Goal: Participate in discussion: Engage in conversation with other users on a specific topic

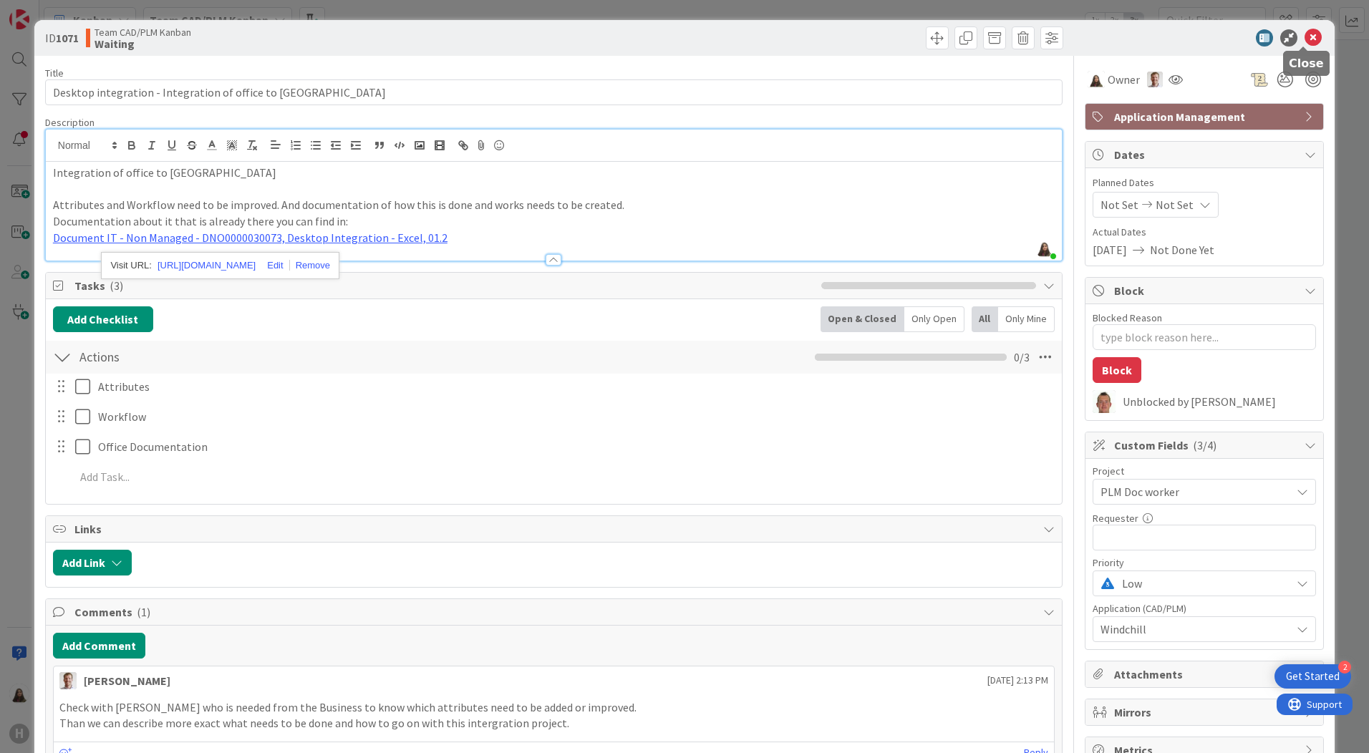
click at [1304, 38] on icon at bounding box center [1312, 37] width 17 height 17
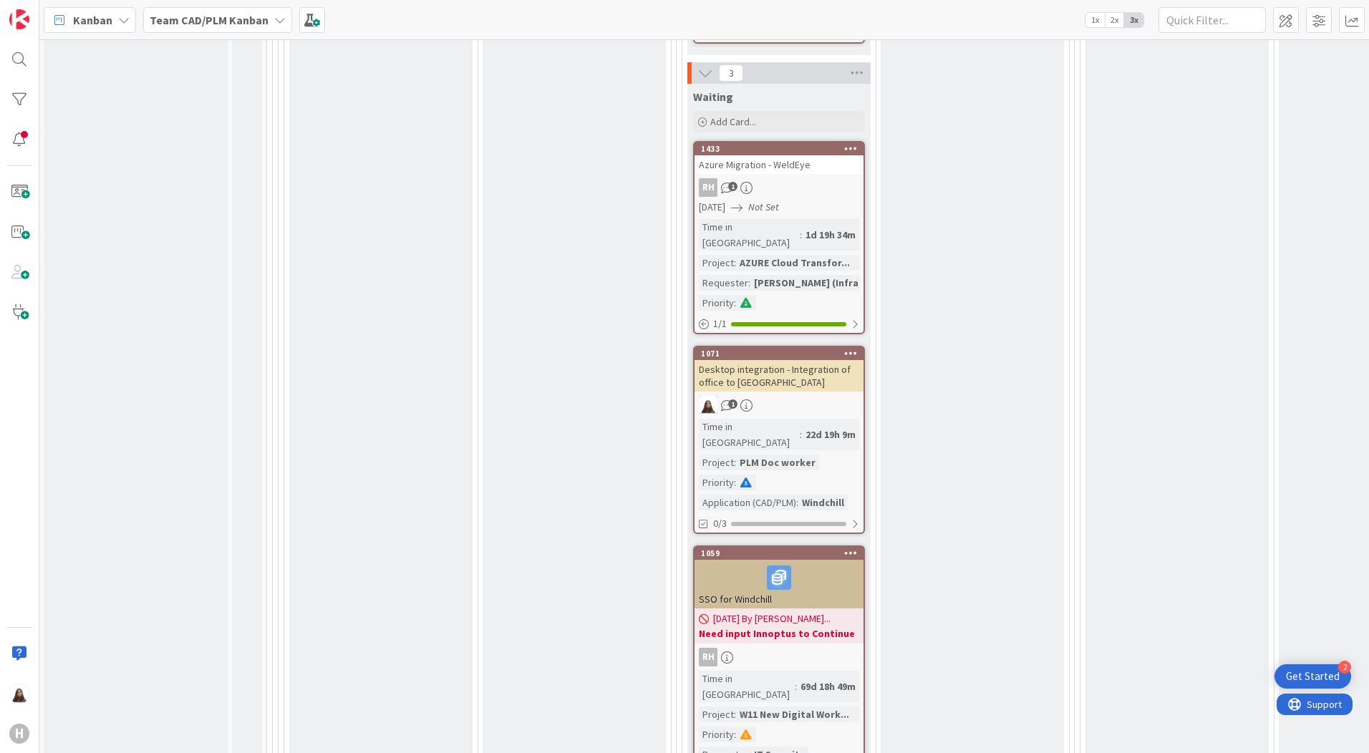
scroll to position [1289, 0]
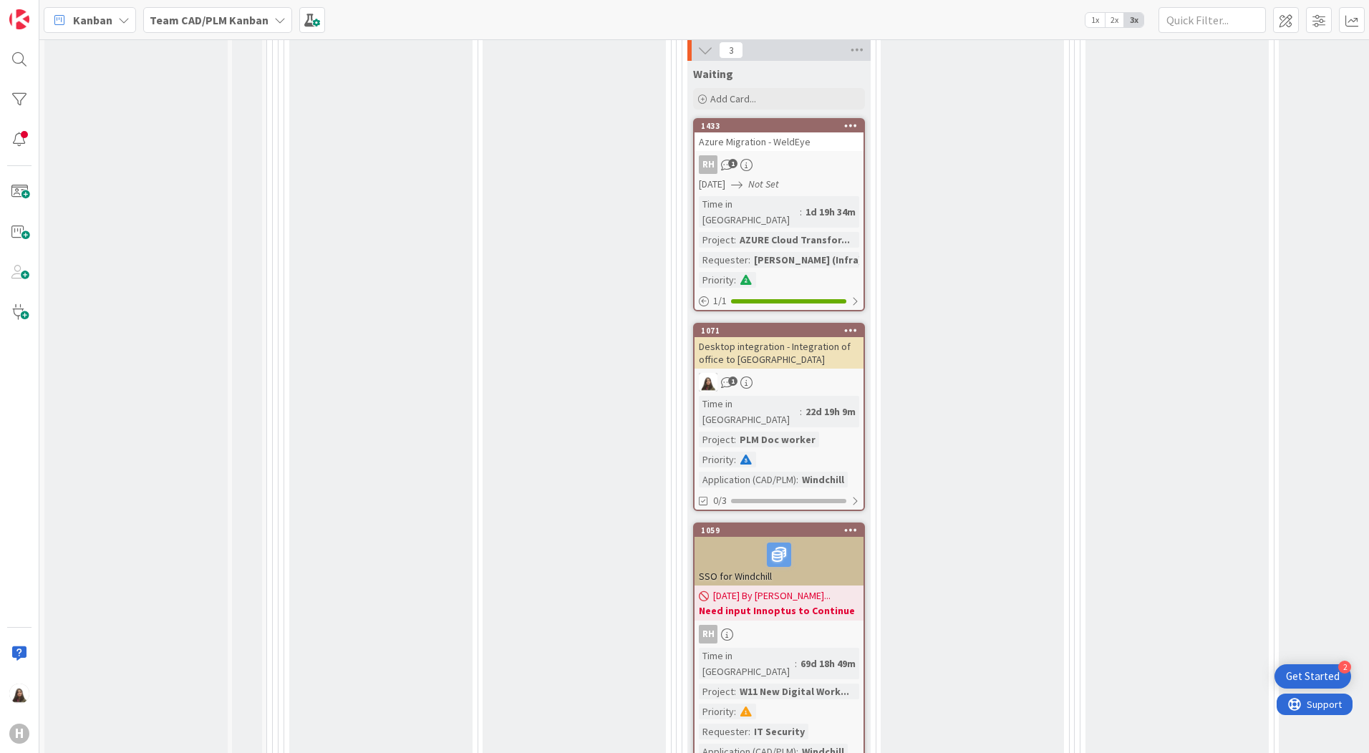
click at [790, 373] on div "1" at bounding box center [778, 382] width 169 height 19
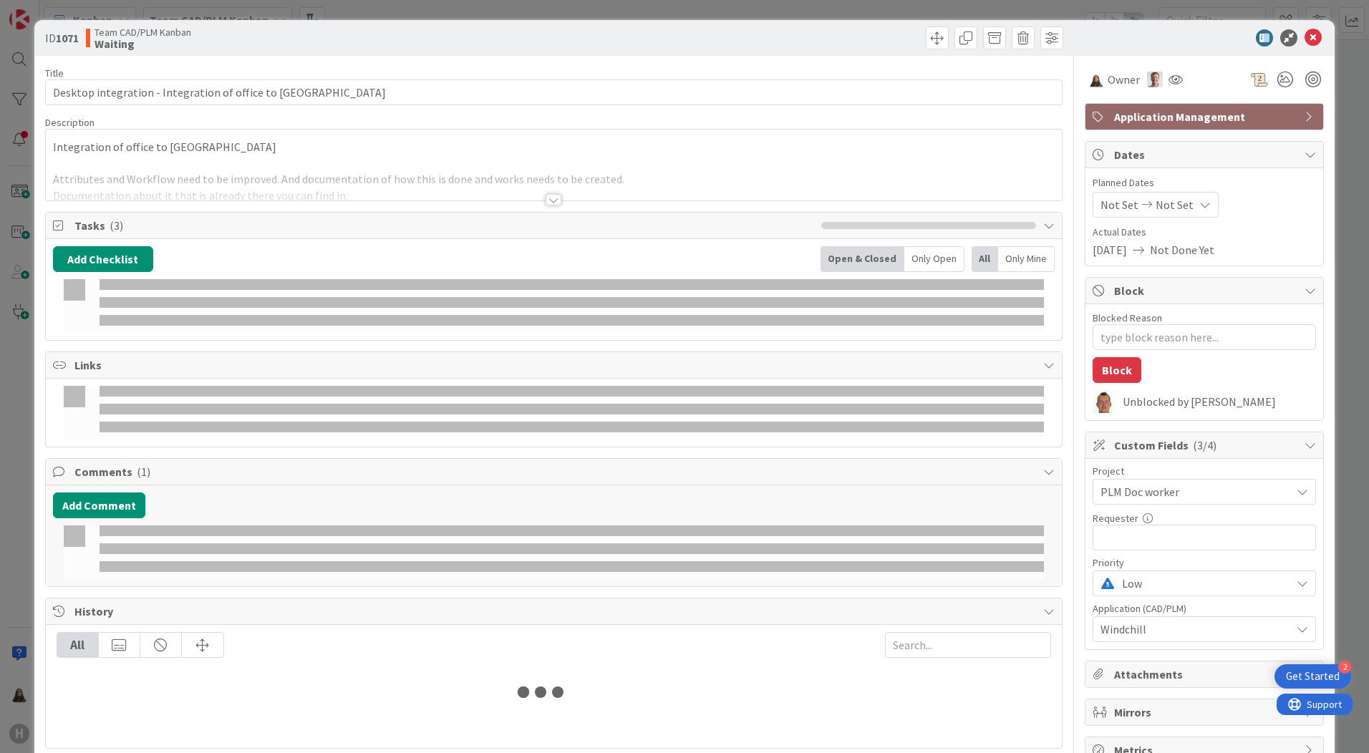
type textarea "x"
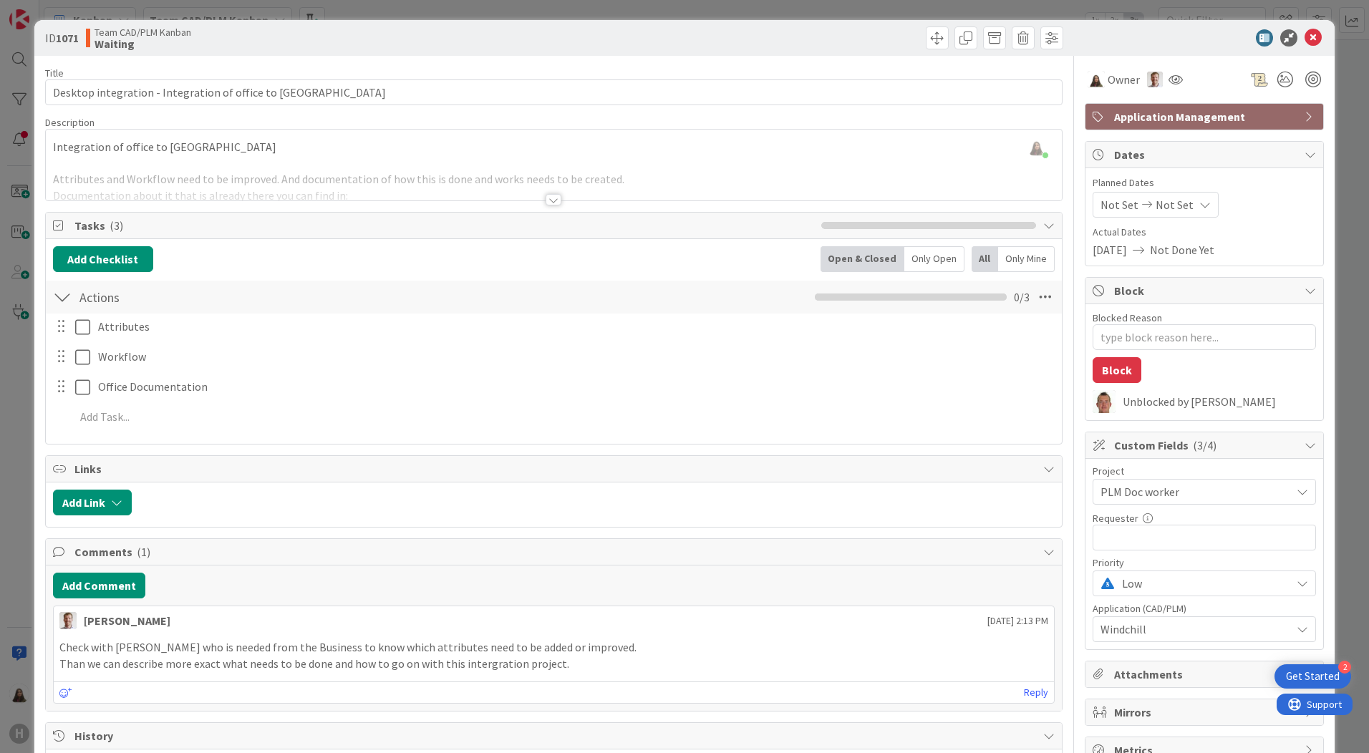
click at [64, 301] on div at bounding box center [62, 297] width 19 height 26
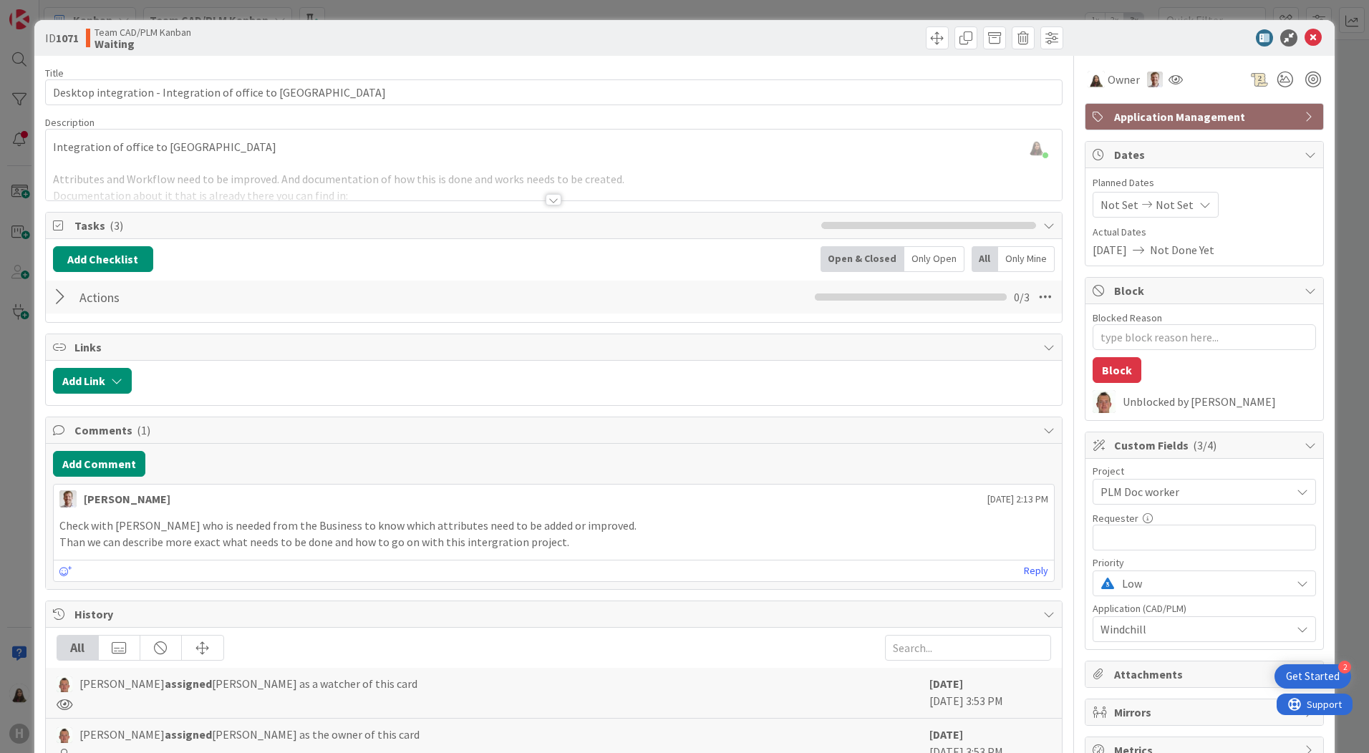
click at [64, 297] on div at bounding box center [62, 297] width 19 height 26
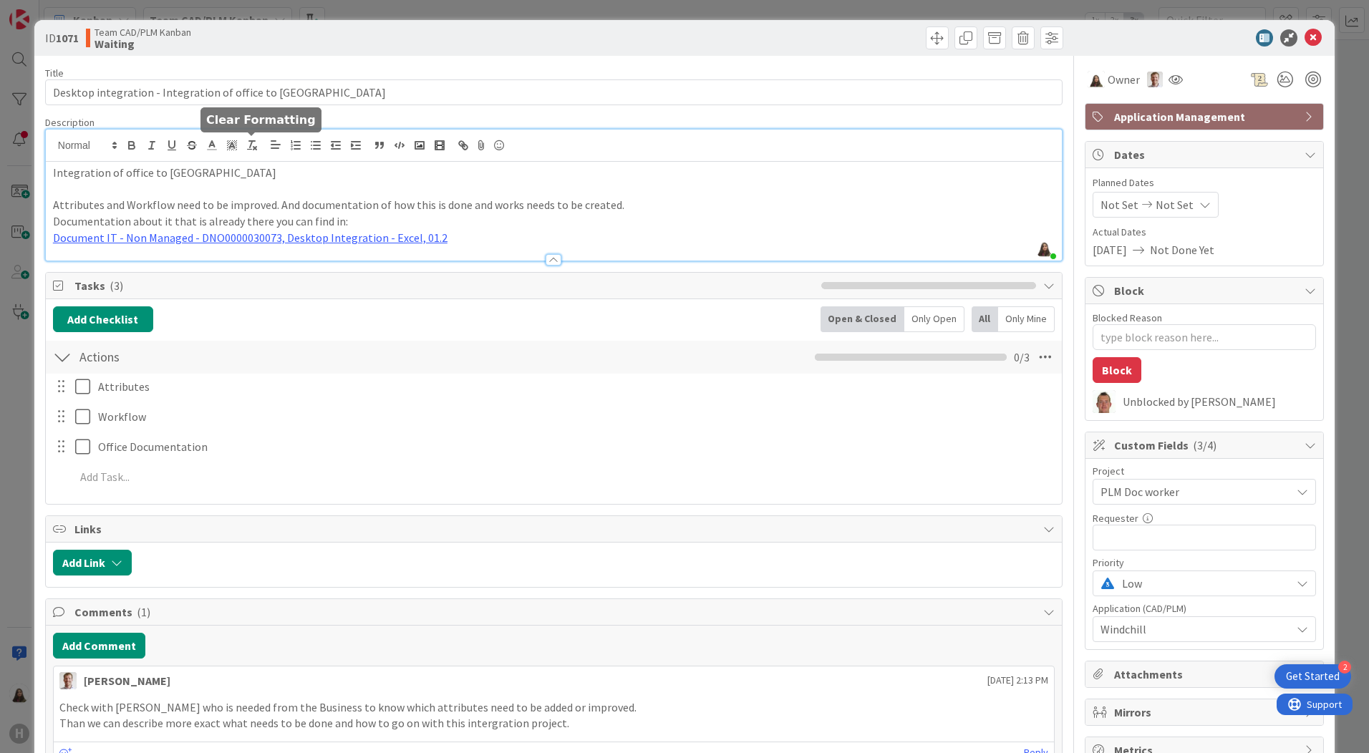
click at [251, 142] on div "[PERSON_NAME] just joined Integration of office to Windchill Attributes and Wor…" at bounding box center [554, 195] width 1016 height 131
click at [198, 239] on link "Document IT - Non Managed - DNO0000030073, Desktop Integration - Excel, 01.2" at bounding box center [250, 238] width 394 height 14
click at [241, 267] on link "[URL][DOMAIN_NAME]" at bounding box center [207, 265] width 98 height 19
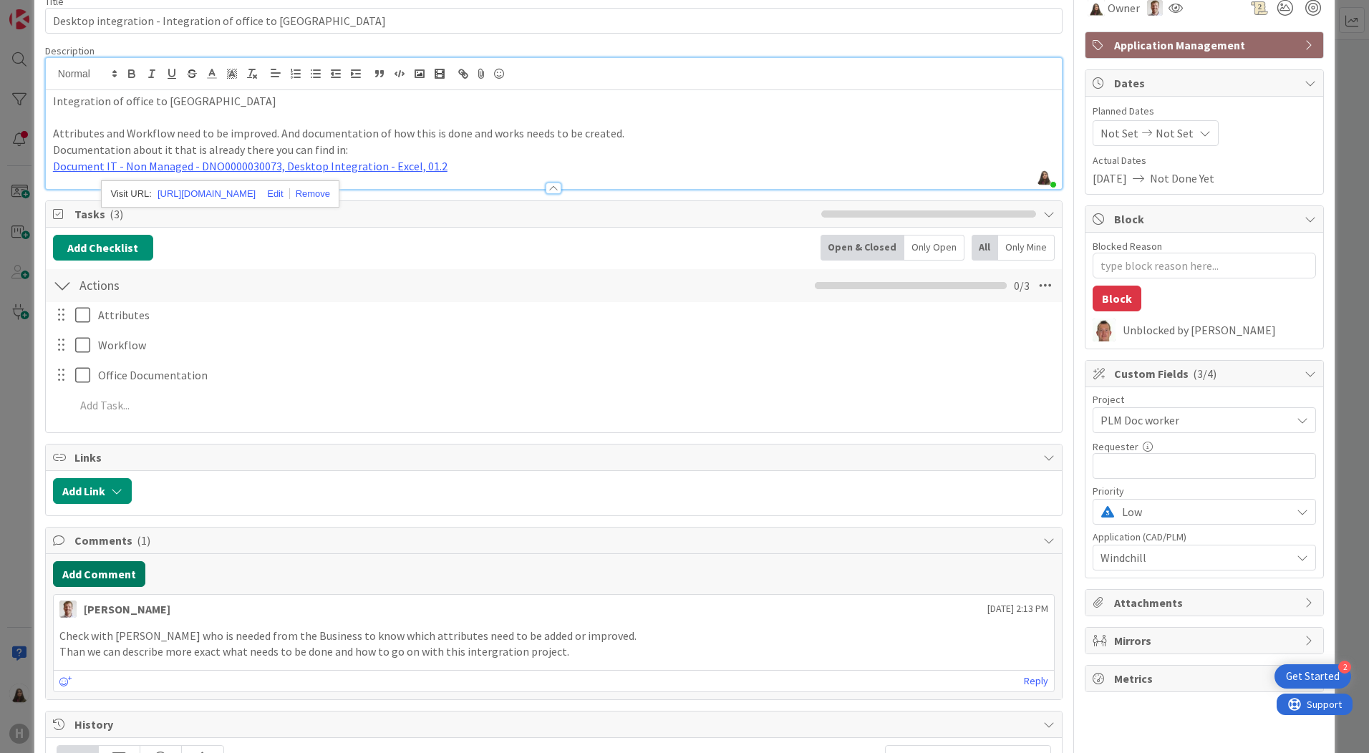
click at [98, 573] on button "Add Comment" at bounding box center [99, 574] width 92 height 26
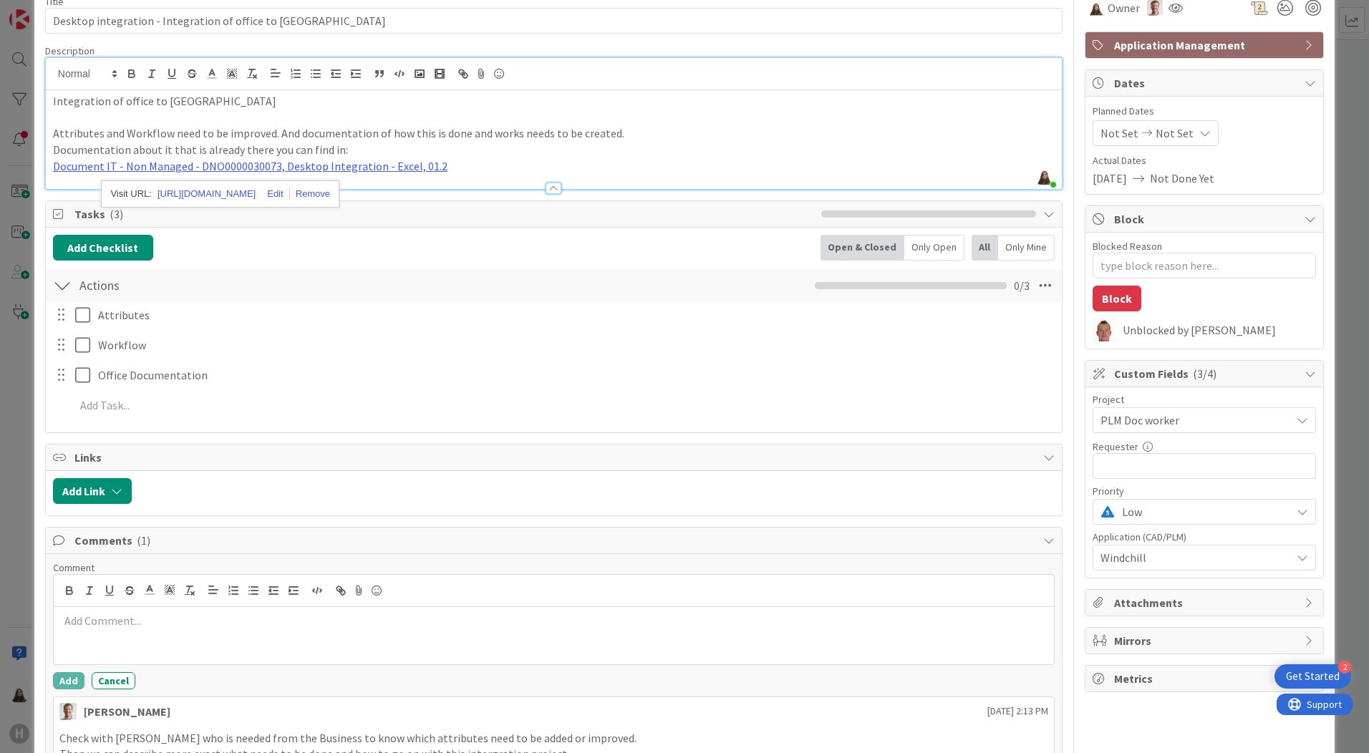
click at [129, 629] on p at bounding box center [553, 621] width 989 height 16
click at [207, 626] on p at bounding box center [553, 621] width 989 height 16
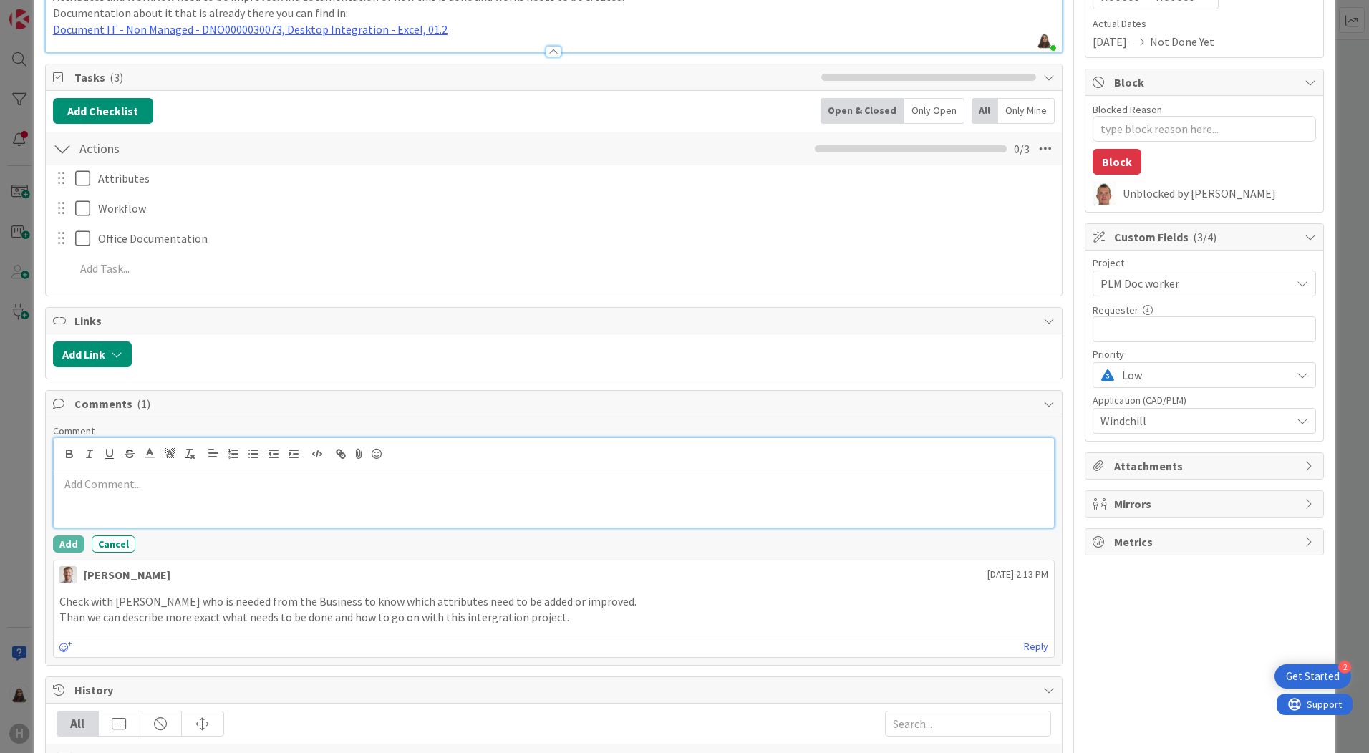
scroll to position [215, 0]
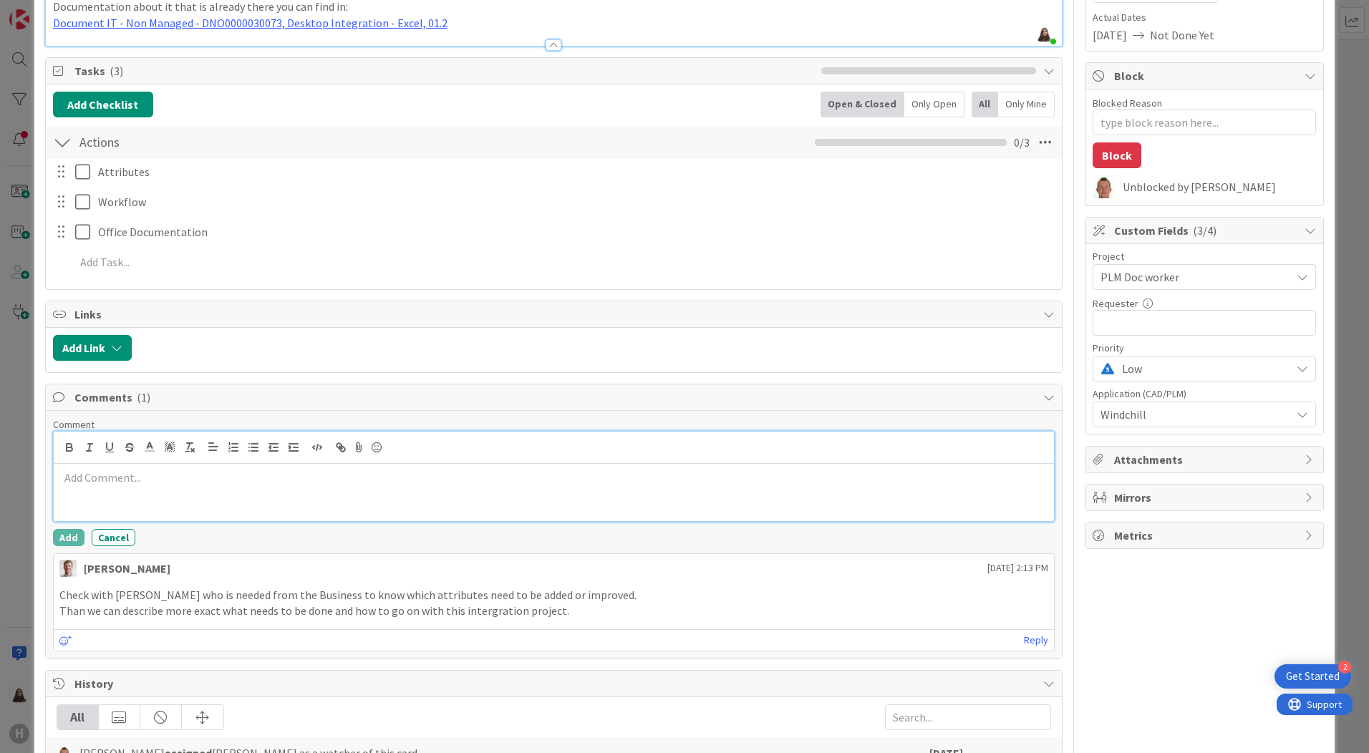
click at [135, 483] on p at bounding box center [553, 478] width 989 height 16
click at [84, 474] on p at bounding box center [553, 478] width 989 height 16
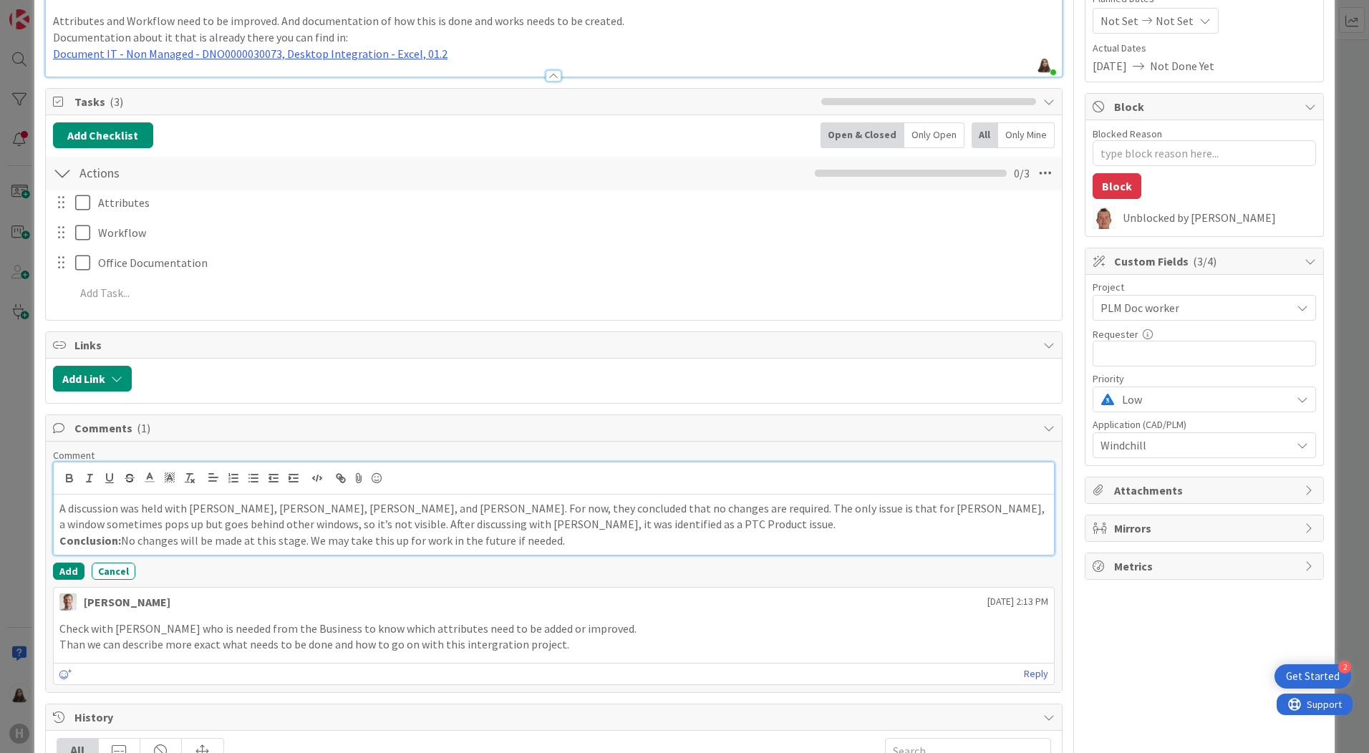
scroll to position [286, 0]
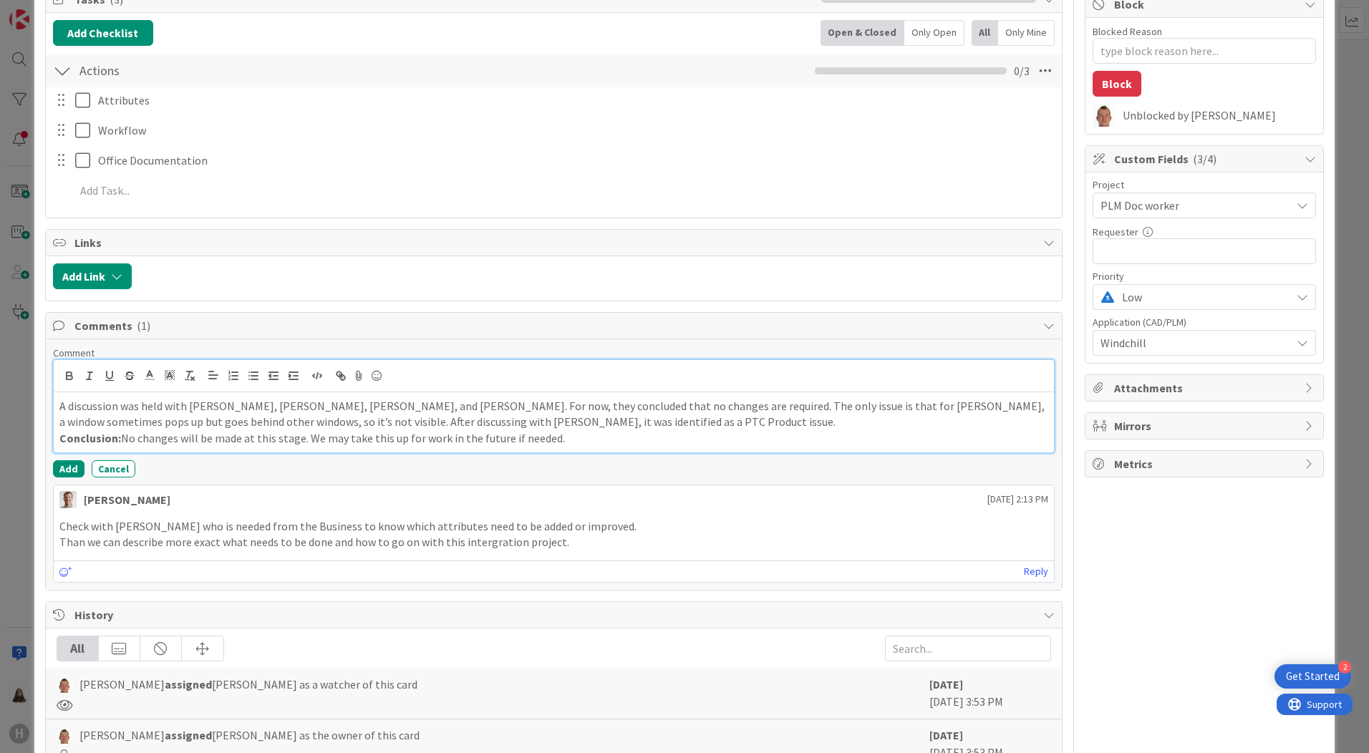
click at [62, 405] on p "A discussion was held with [PERSON_NAME], [PERSON_NAME], [PERSON_NAME], and [PE…" at bounding box center [553, 414] width 989 height 32
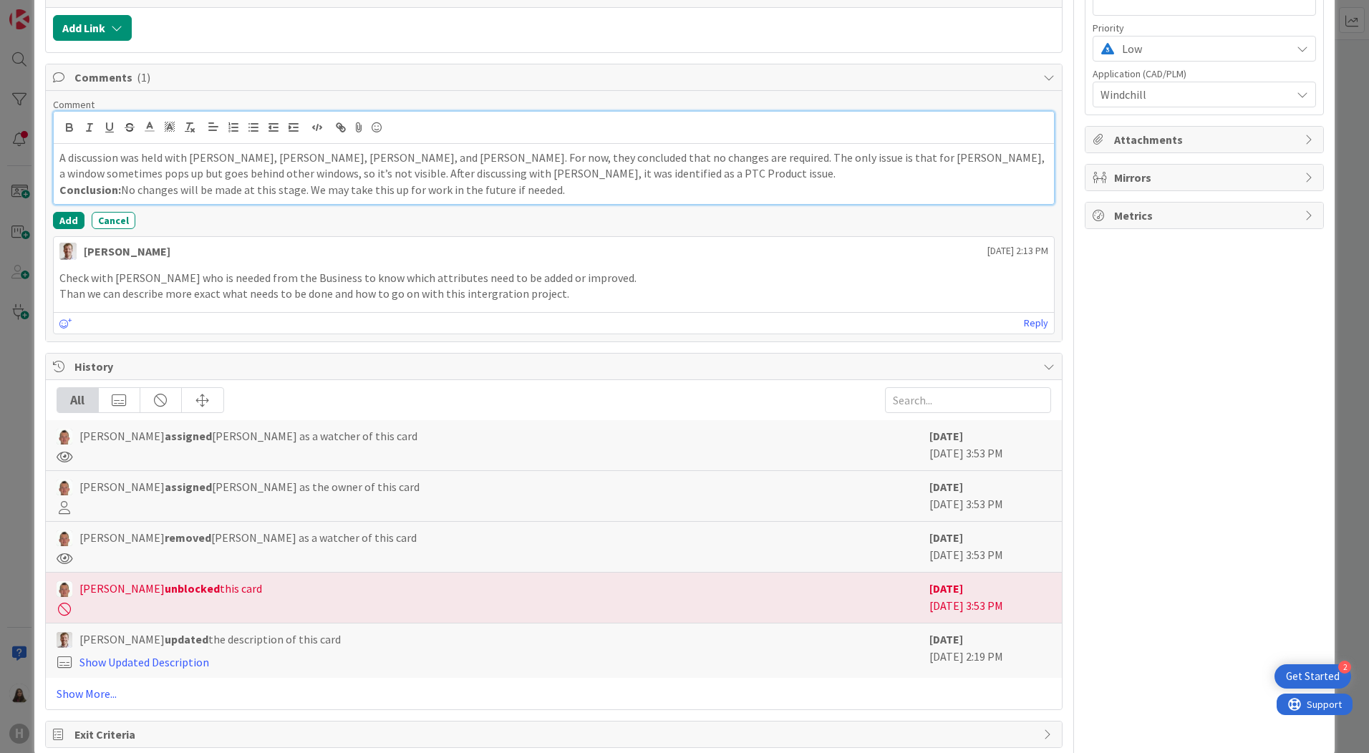
scroll to position [561, 0]
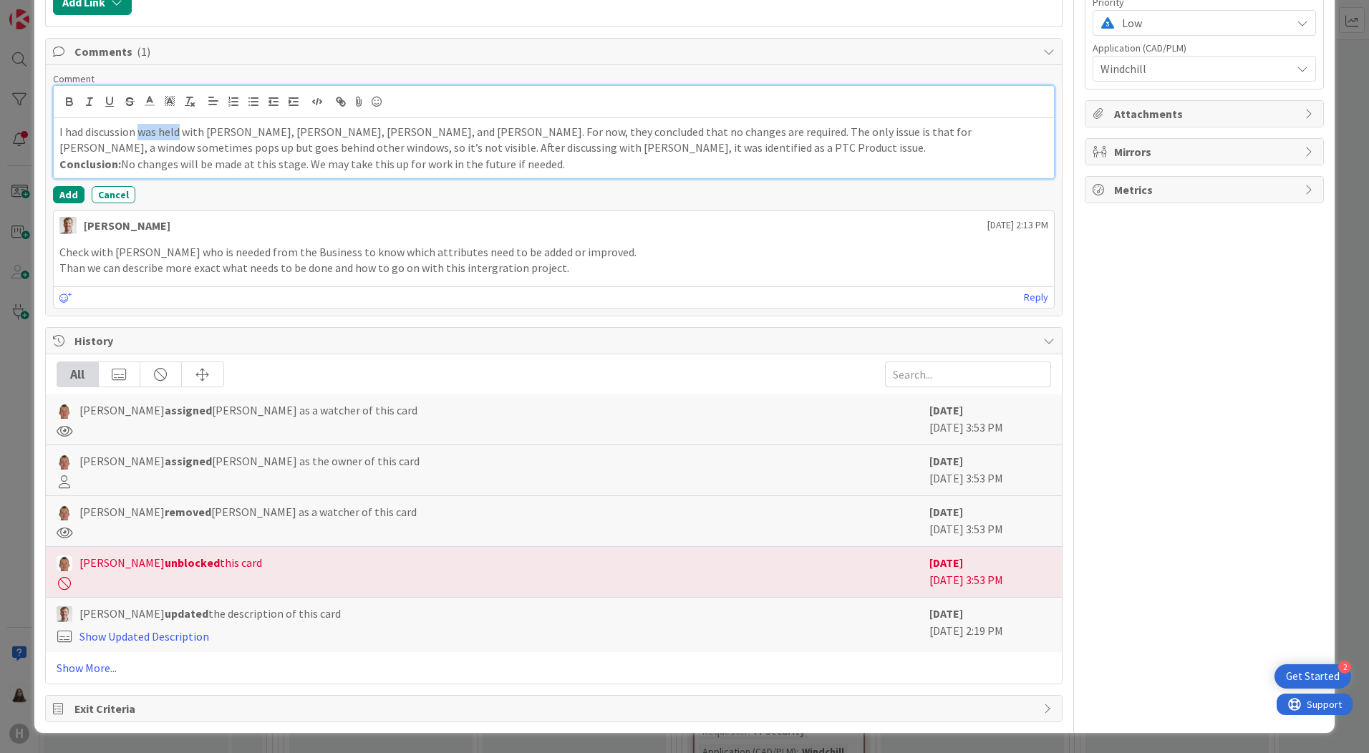
drag, startPoint x: 180, startPoint y: 129, endPoint x: 138, endPoint y: 137, distance: 42.4
click at [138, 137] on p "I had discussion was held with [PERSON_NAME], [PERSON_NAME], [PERSON_NAME], and…" at bounding box center [553, 140] width 989 height 32
click at [1311, 669] on div "Get Started" at bounding box center [1313, 676] width 54 height 14
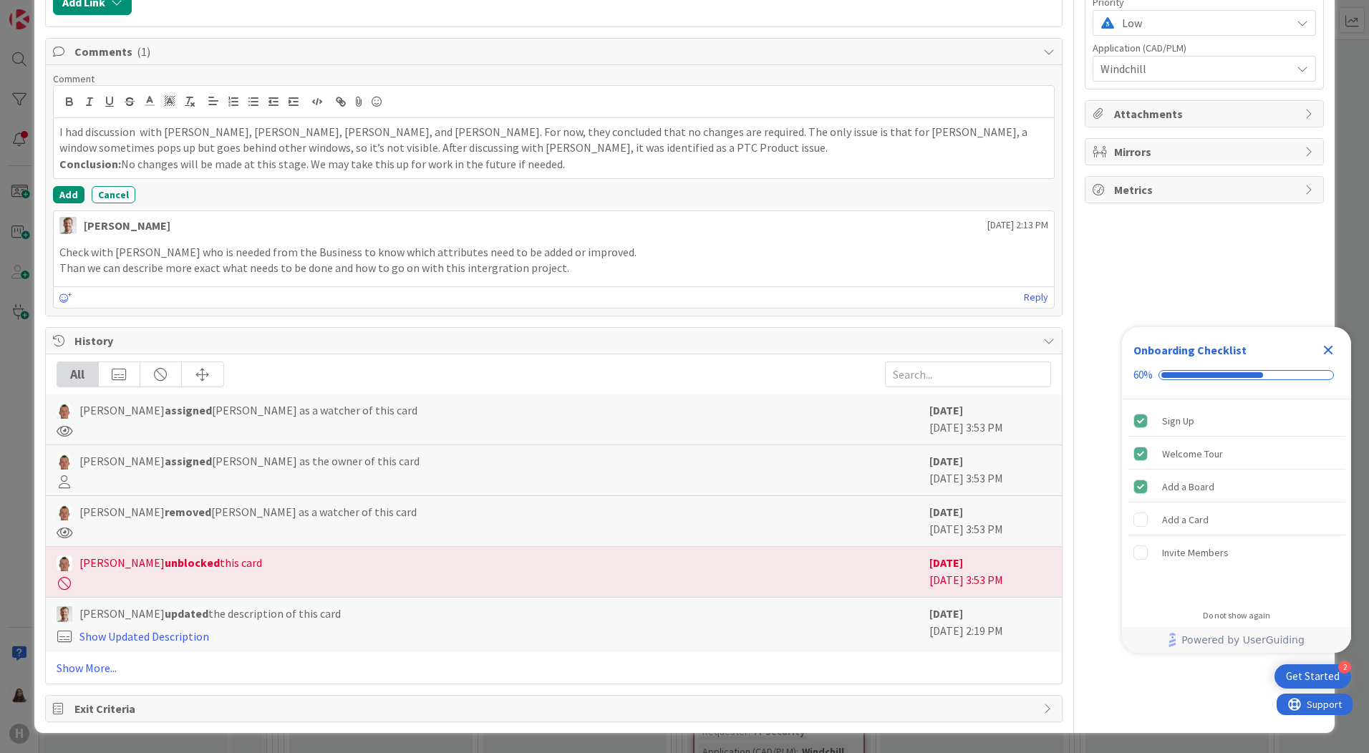
scroll to position [0, 0]
drag, startPoint x: 1332, startPoint y: 352, endPoint x: 1319, endPoint y: 353, distance: 13.6
click at [1332, 352] on icon "Close Checklist" at bounding box center [1328, 350] width 17 height 17
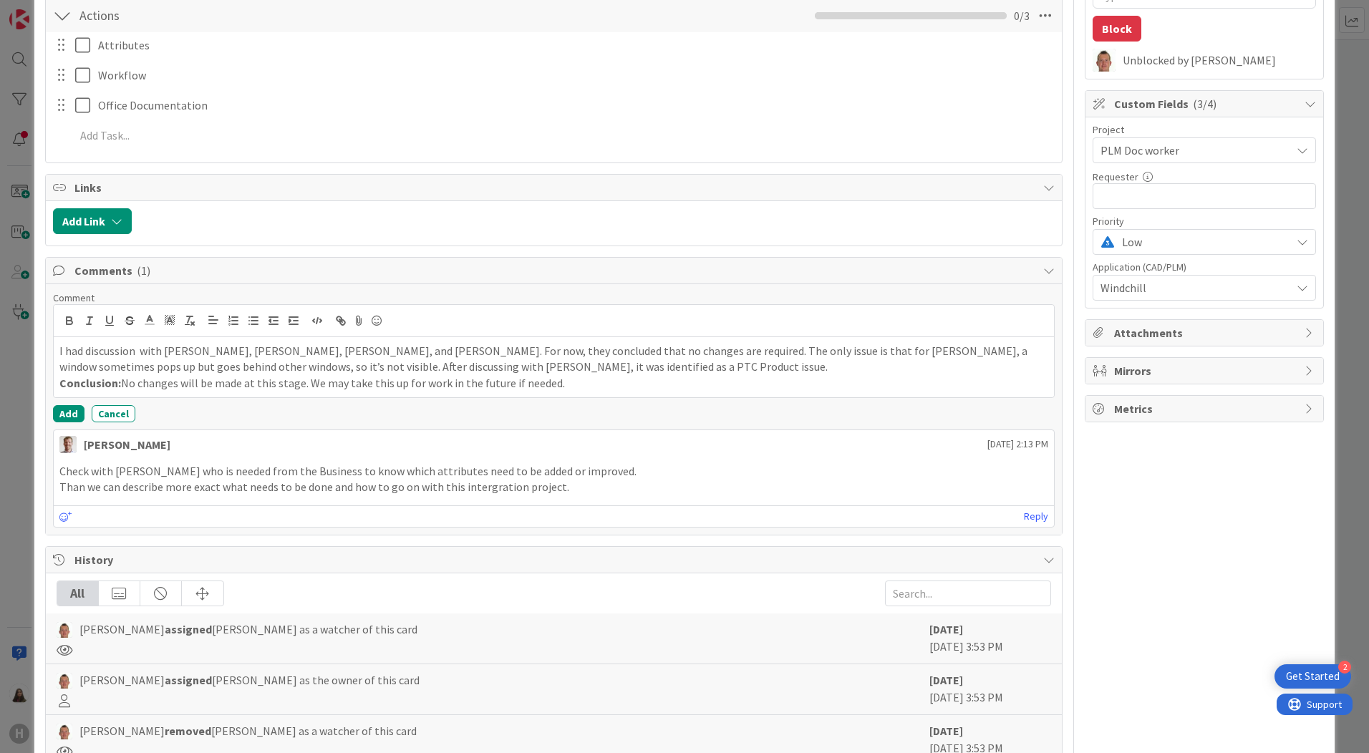
scroll to position [346, 0]
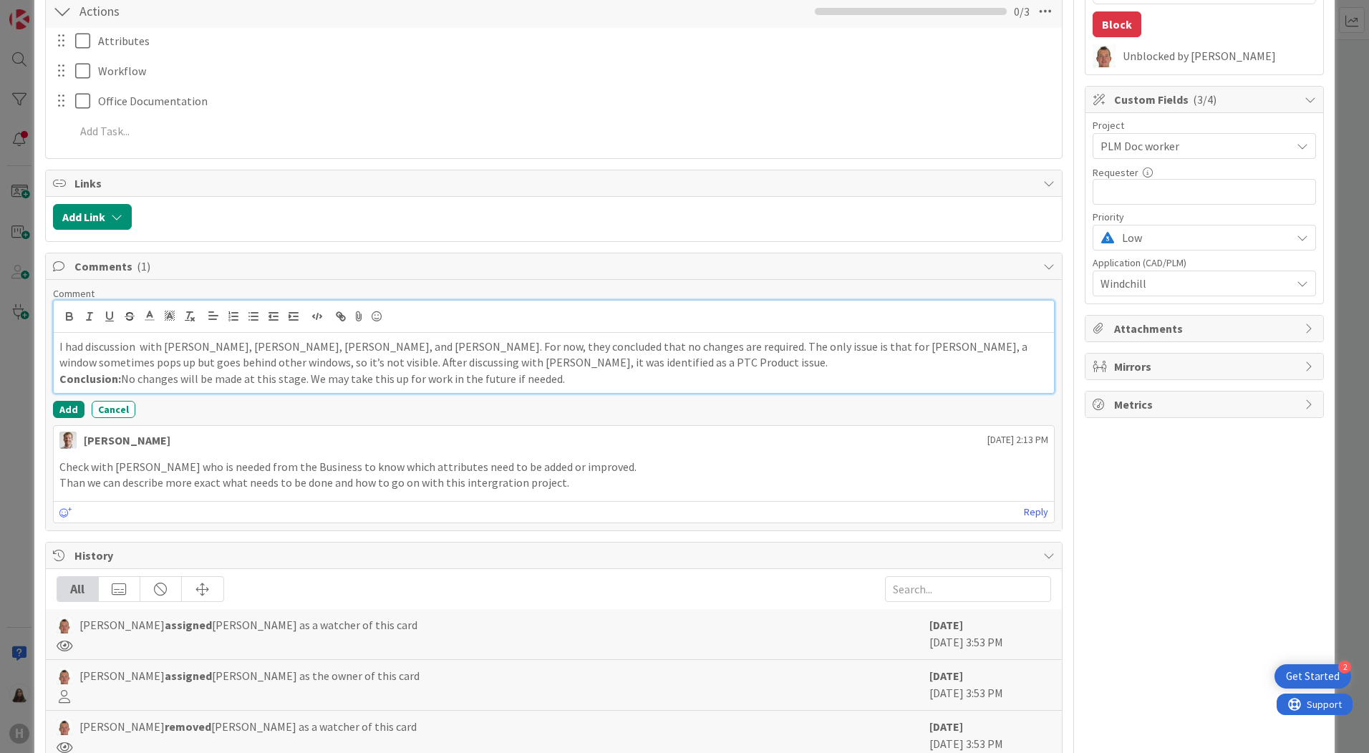
click at [584, 389] on div "I had discussion with [PERSON_NAME], [PERSON_NAME], [PERSON_NAME], and [PERSON_…" at bounding box center [554, 363] width 1000 height 60
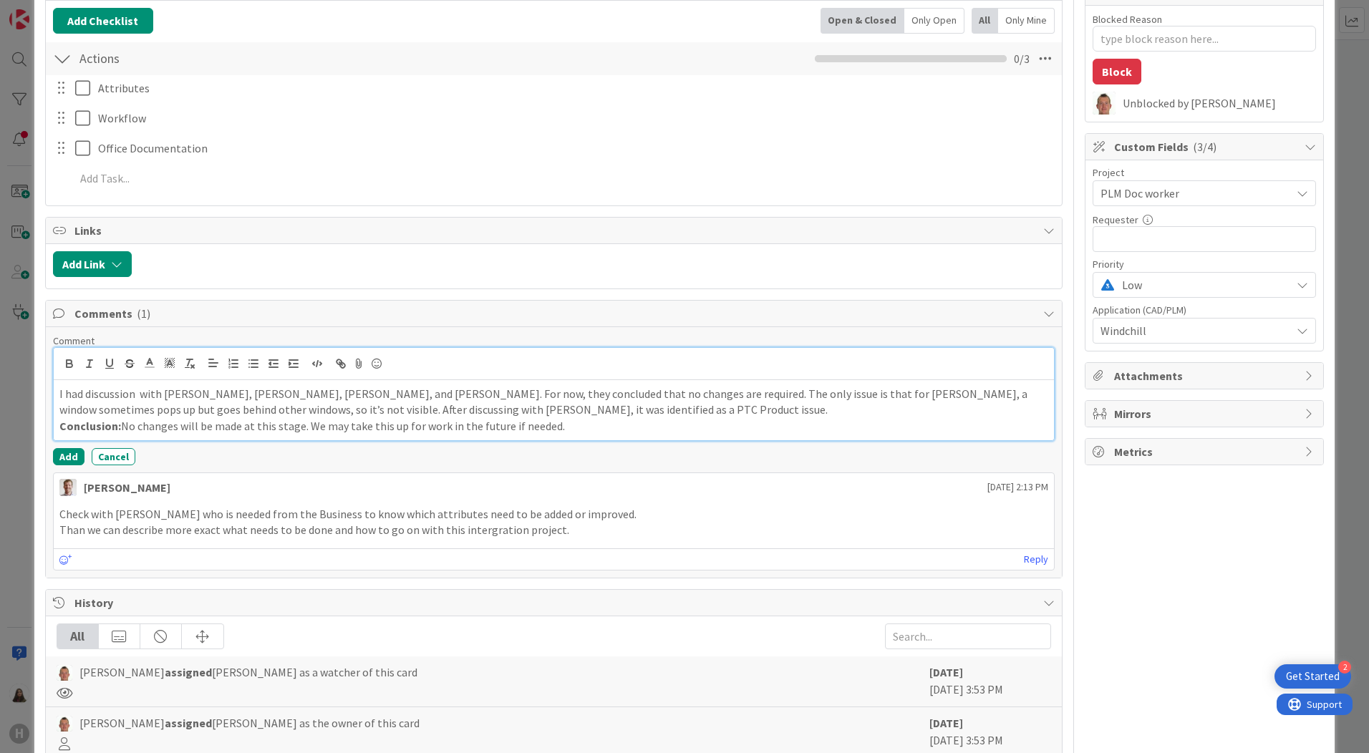
scroll to position [203, 0]
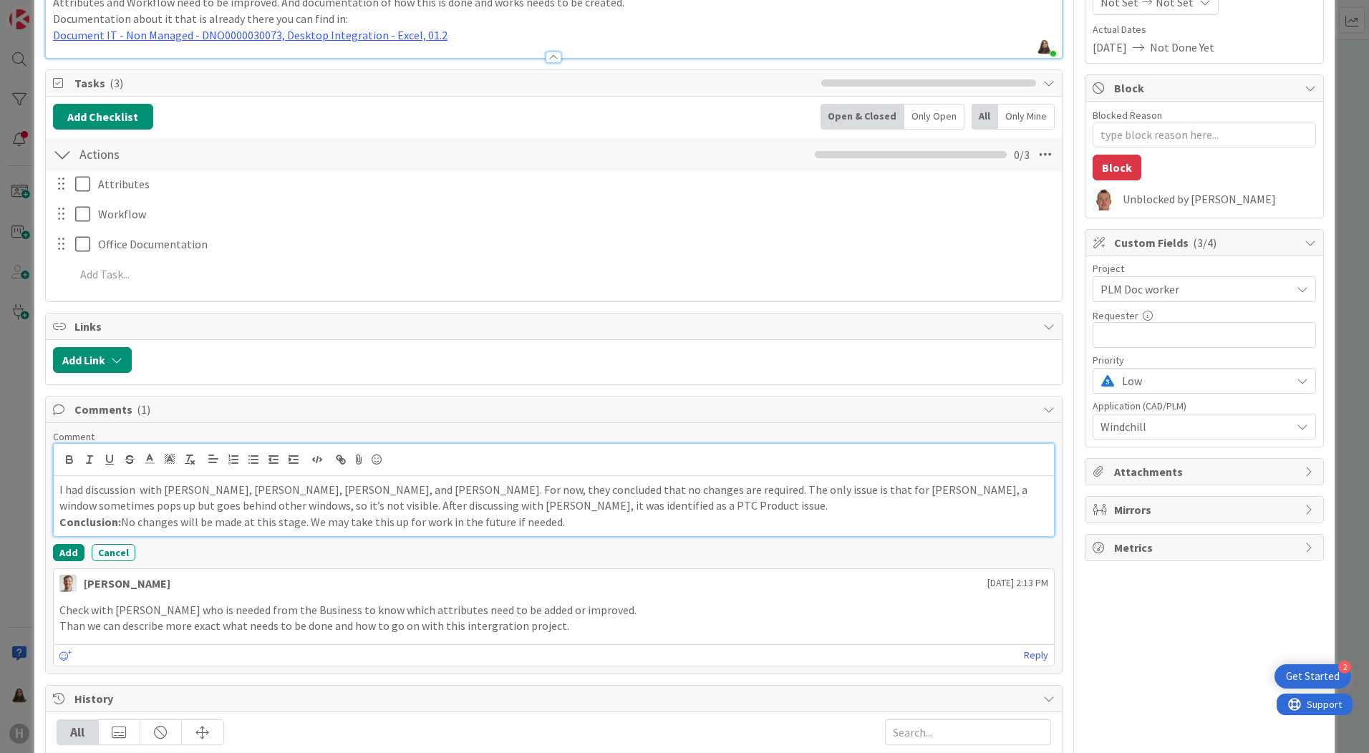
click at [124, 506] on p "I had discussion with [PERSON_NAME], [PERSON_NAME], [PERSON_NAME], and [PERSON_…" at bounding box center [553, 498] width 989 height 32
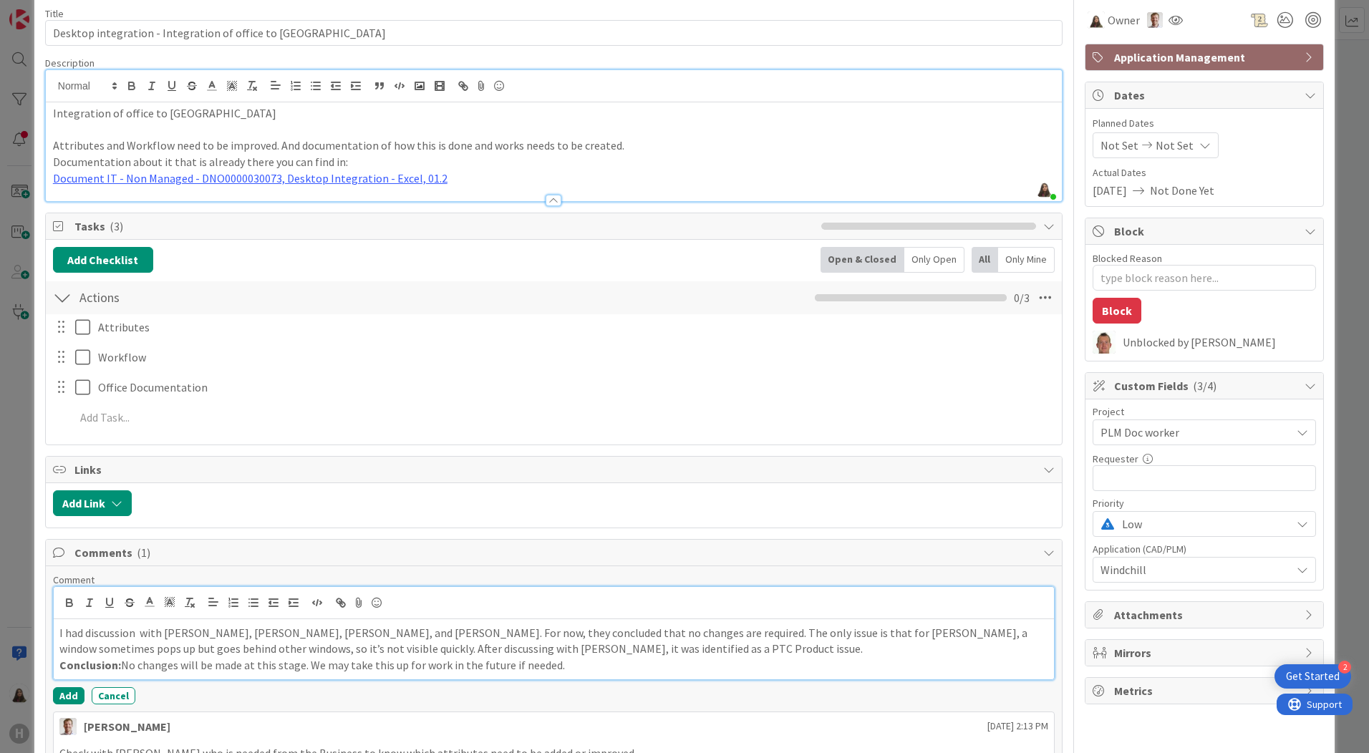
scroll to position [131, 0]
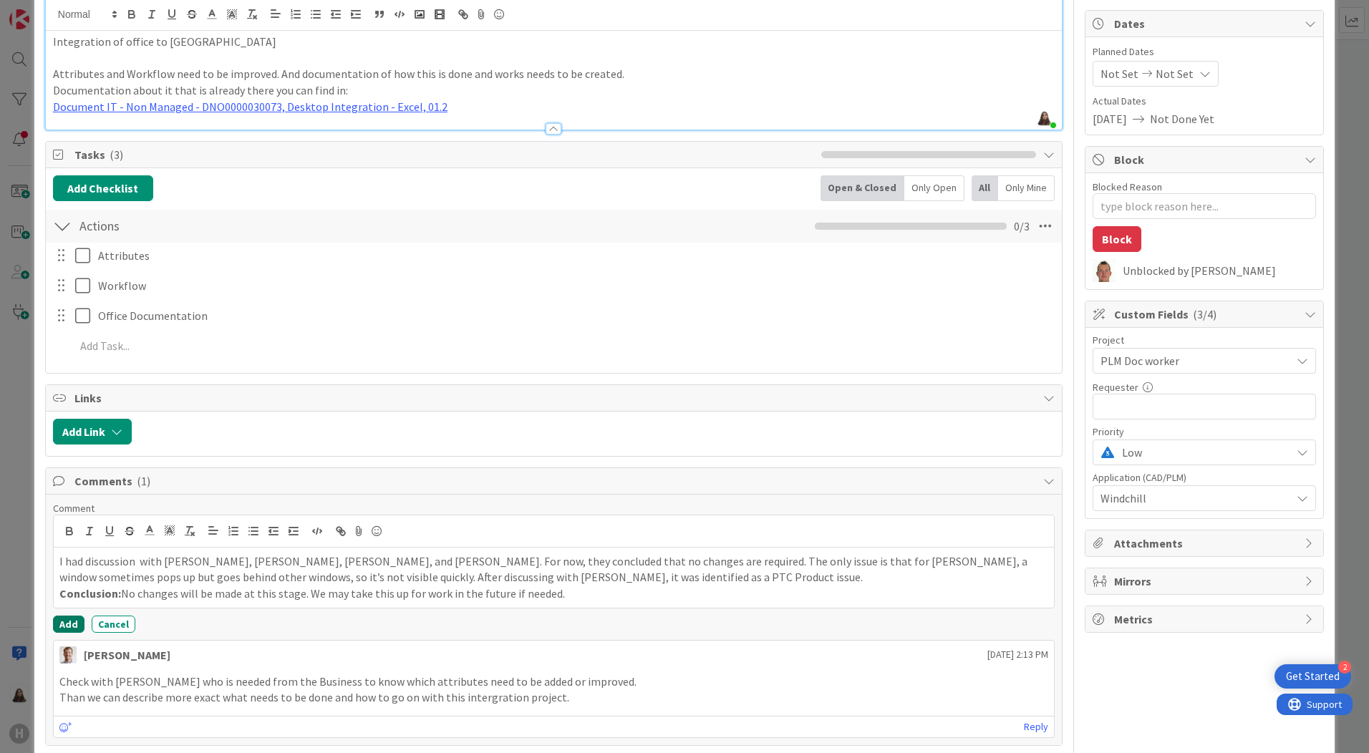
click at [73, 621] on button "Add" at bounding box center [69, 624] width 32 height 17
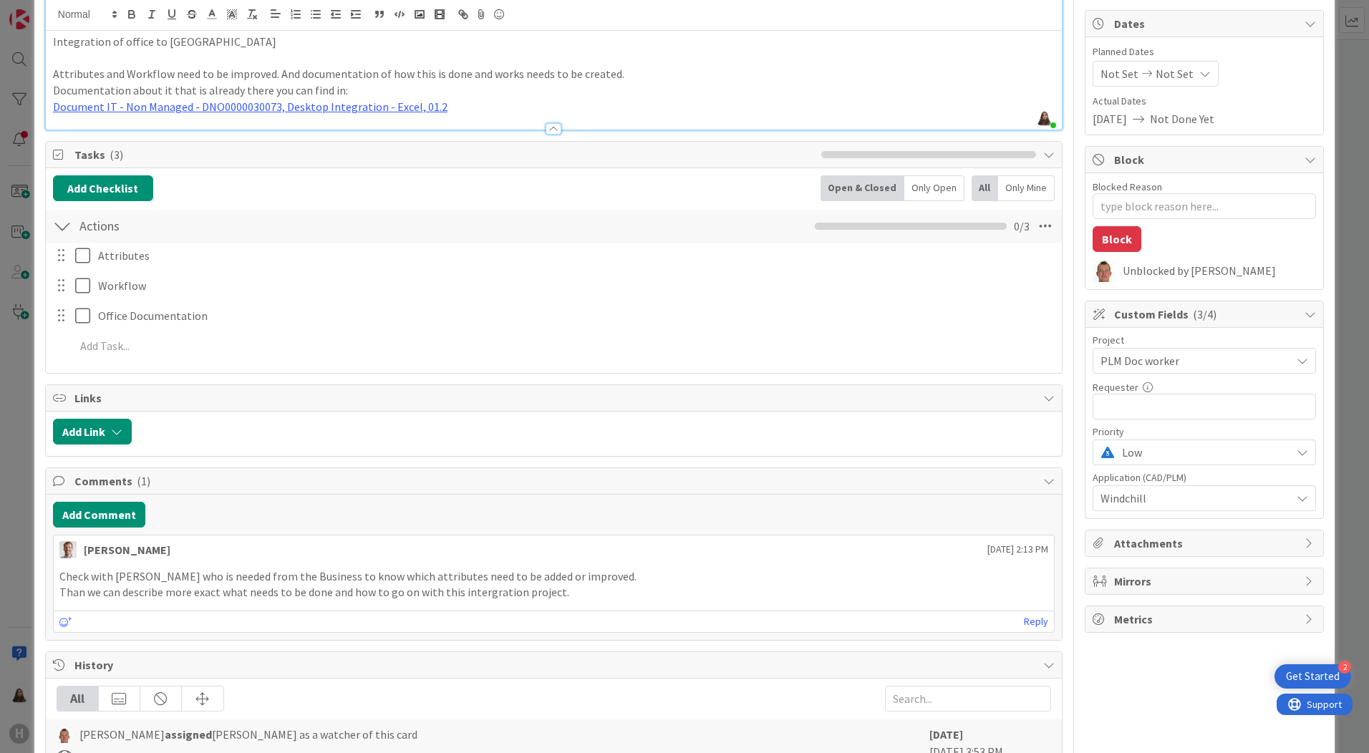
type textarea "x"
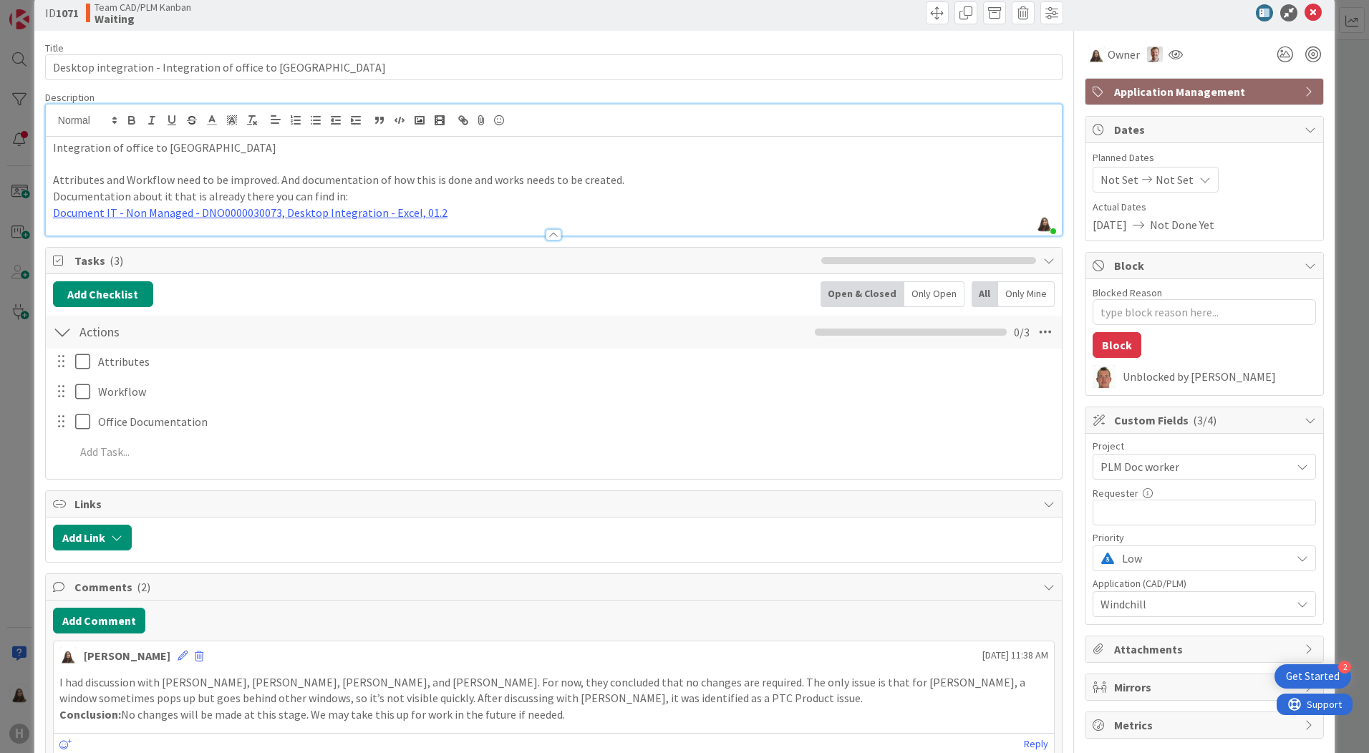
scroll to position [0, 0]
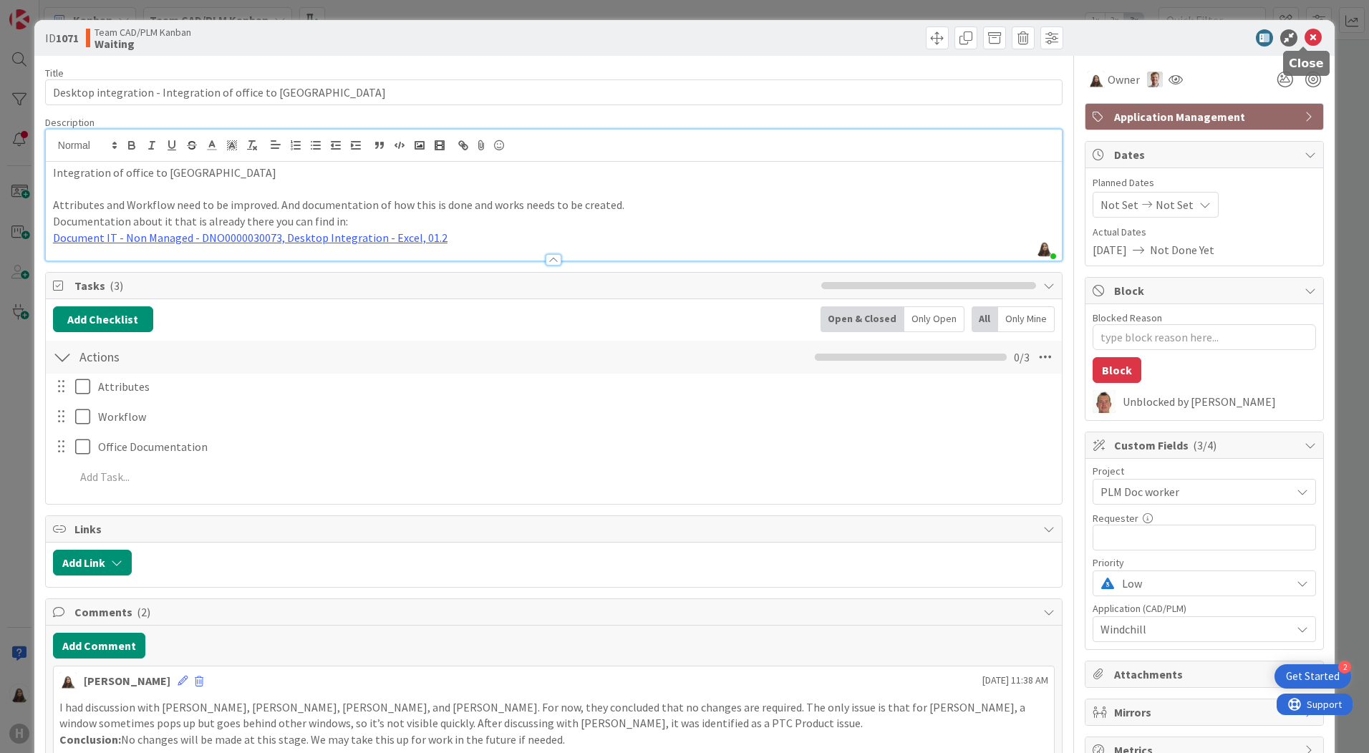
click at [1305, 38] on icon at bounding box center [1312, 37] width 17 height 17
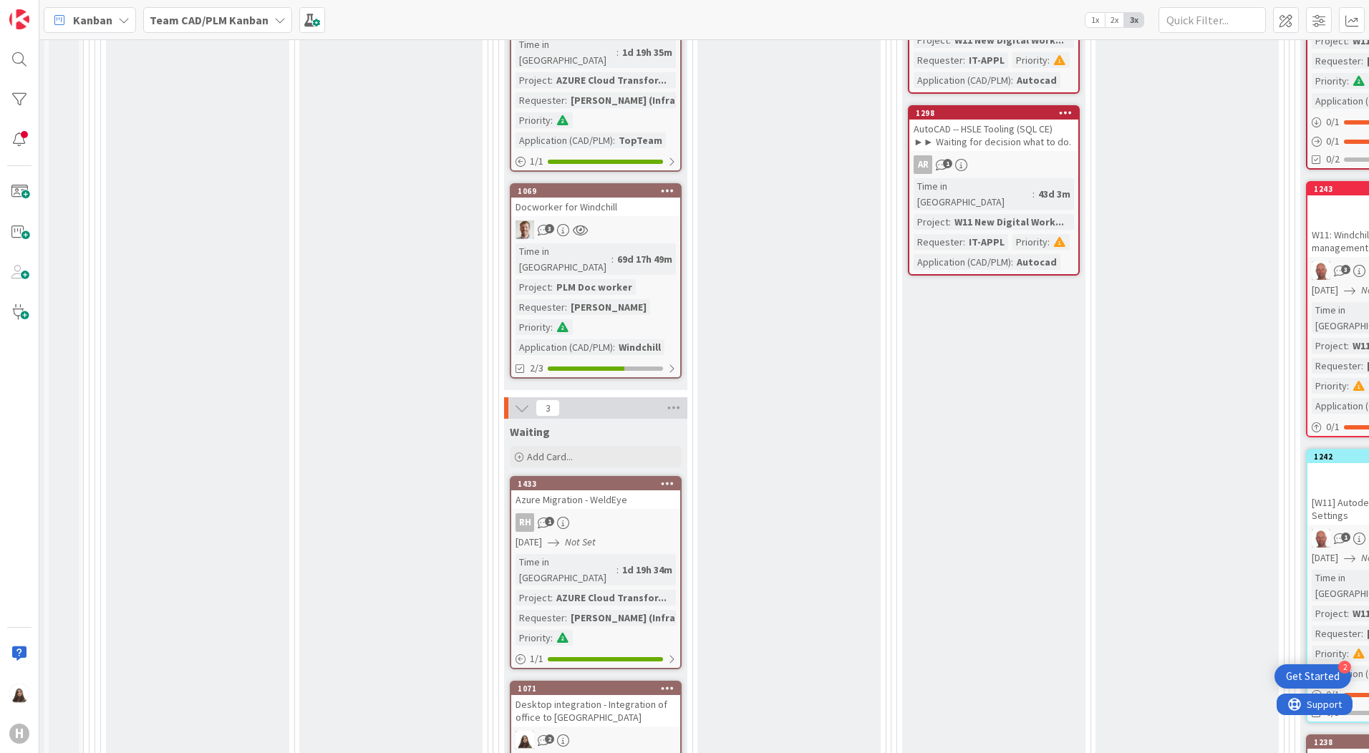
scroll to position [1074, 183]
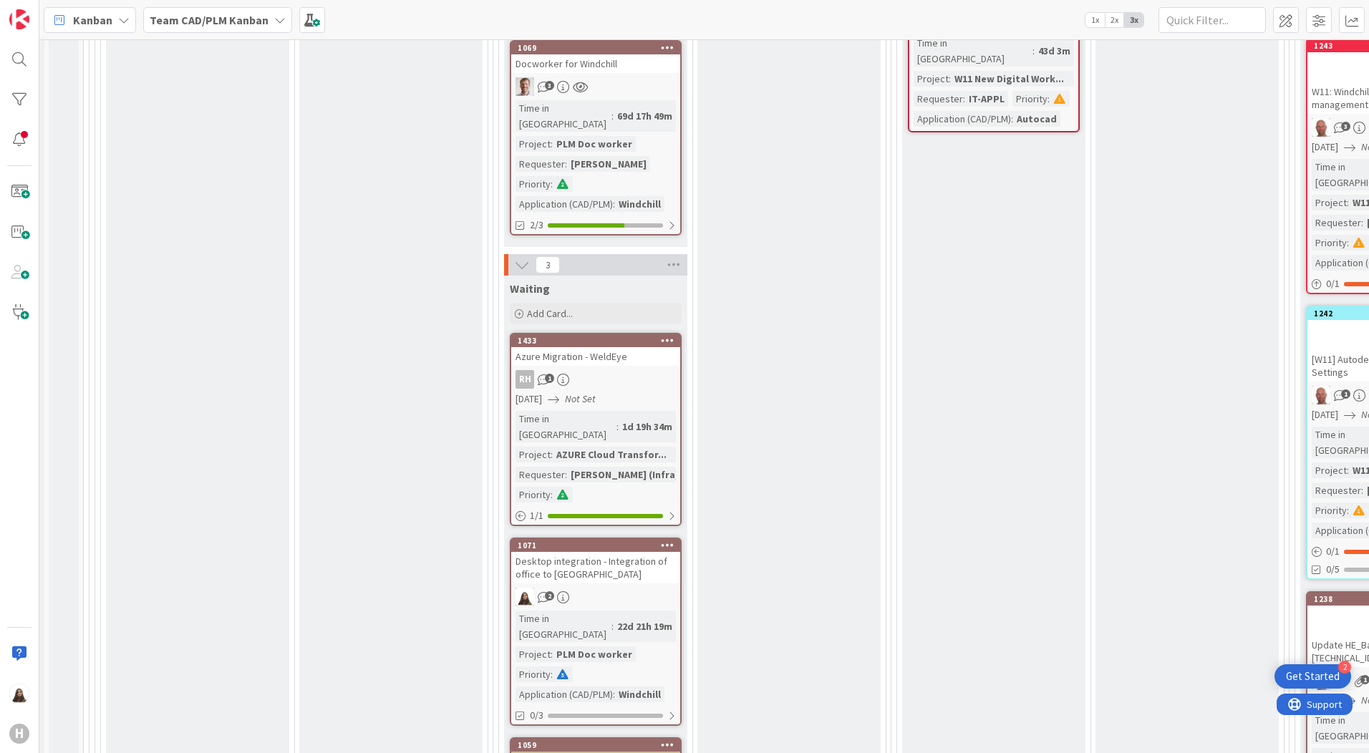
click at [668, 540] on icon at bounding box center [668, 545] width 14 height 10
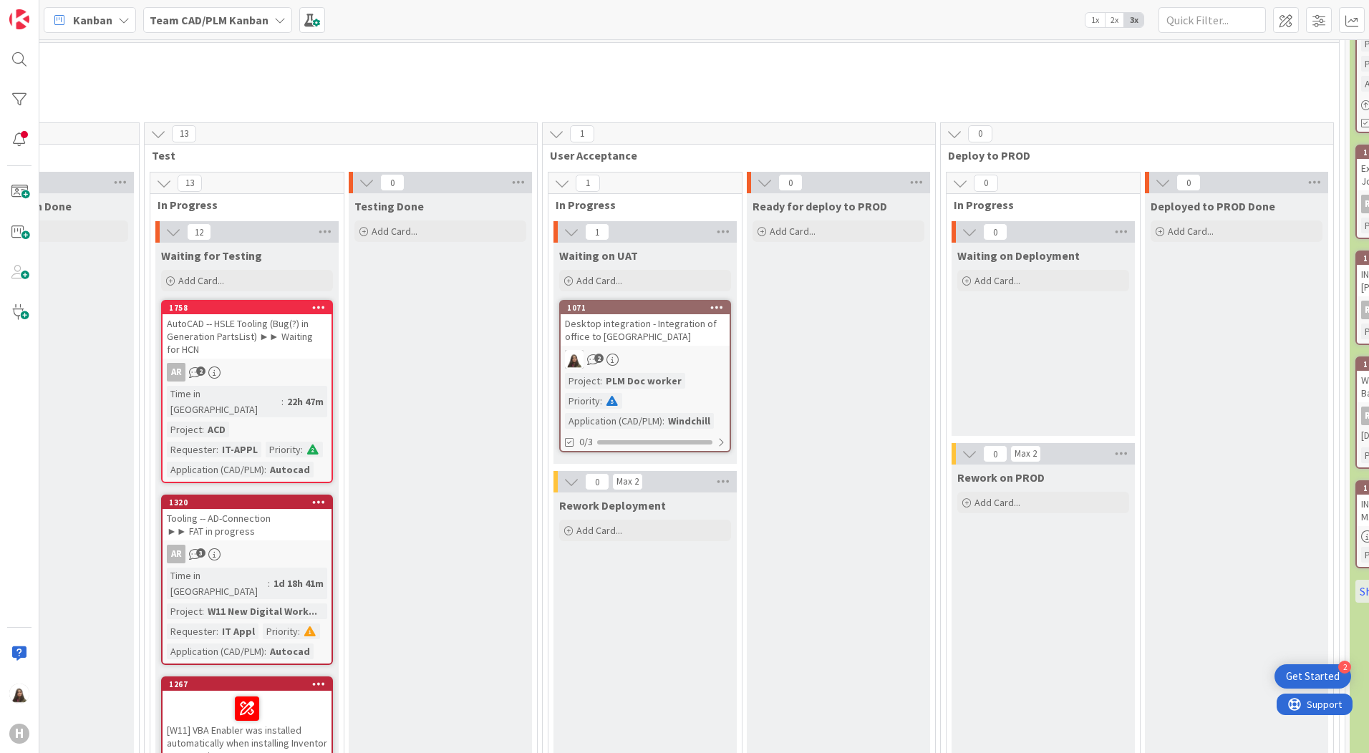
scroll to position [143, 1328]
